Goal: Find specific page/section

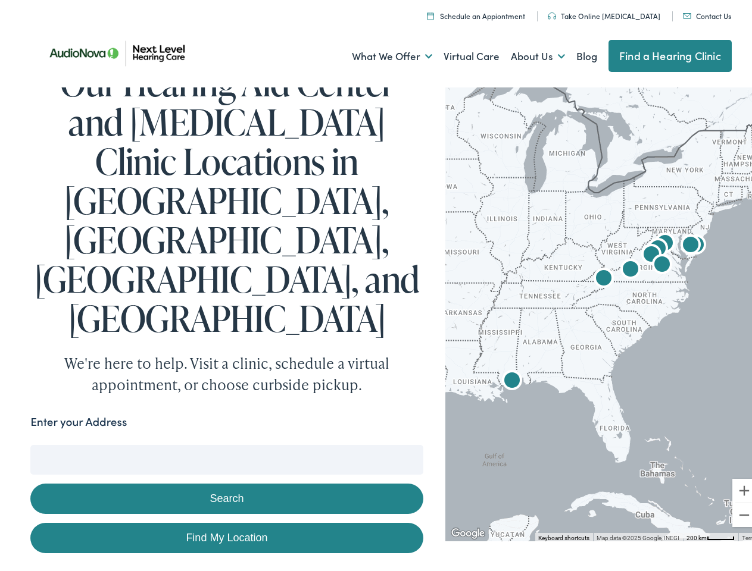
click at [381, 53] on link "What We Offer" at bounding box center [392, 53] width 80 height 44
click at [525, 53] on link "About Us" at bounding box center [538, 53] width 54 height 44
click at [480, 435] on button "Search" at bounding box center [485, 442] width 15 height 15
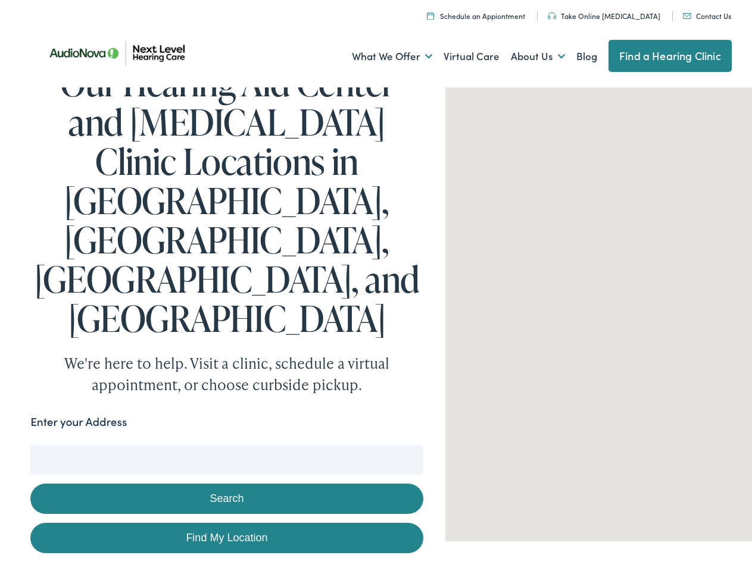
click at [224, 480] on button "Search" at bounding box center [226, 495] width 392 height 30
click at [595, 309] on div at bounding box center [603, 309] width 317 height 458
